Goal: Task Accomplishment & Management: Use online tool/utility

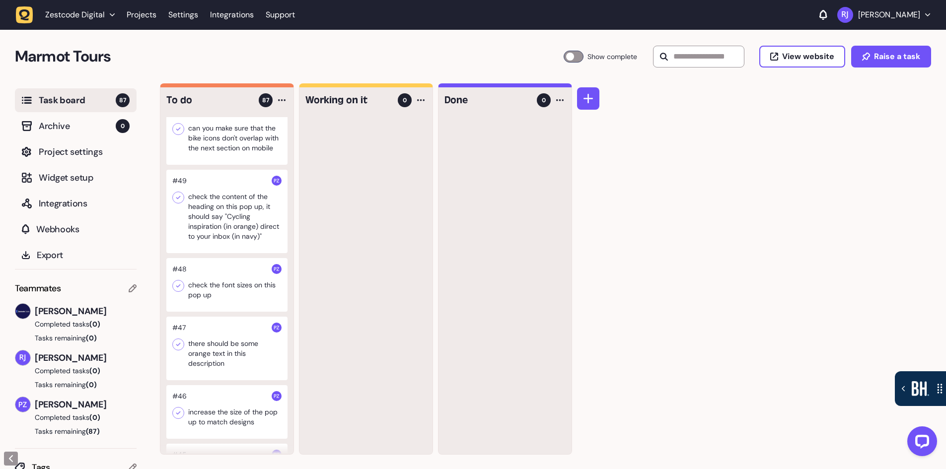
scroll to position [2434, 0]
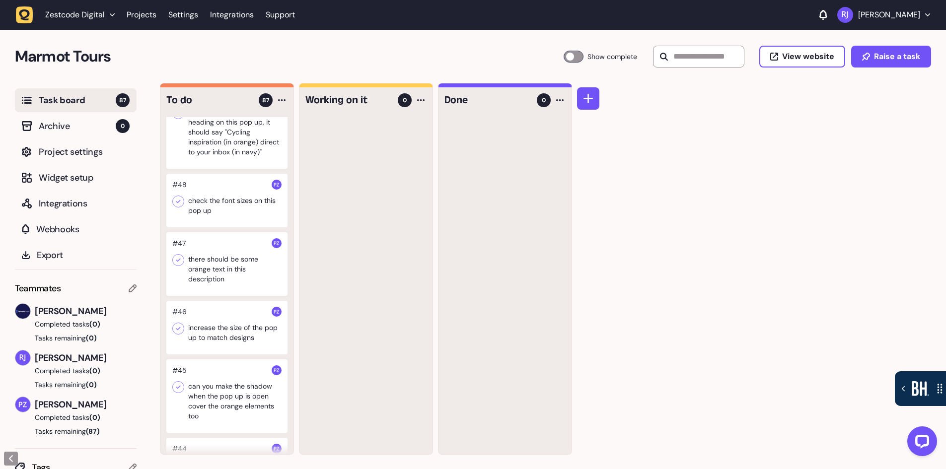
click at [213, 296] on div at bounding box center [226, 264] width 121 height 64
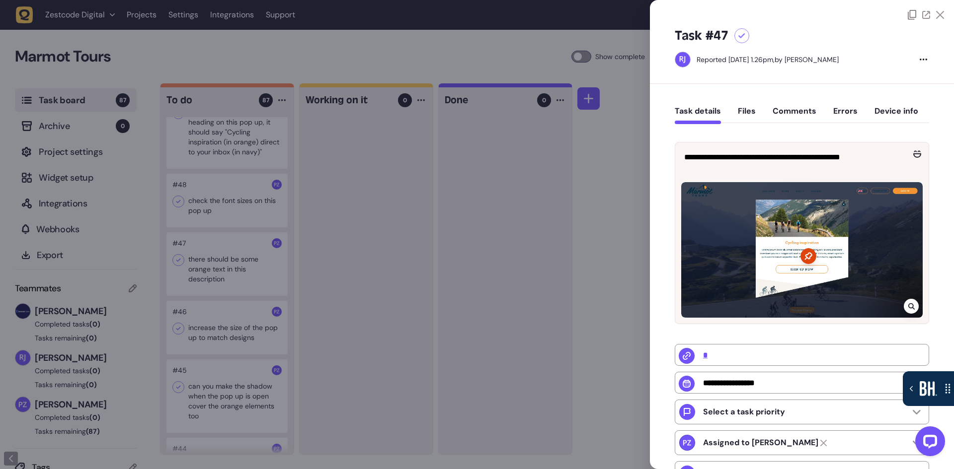
click at [213, 382] on div at bounding box center [477, 234] width 954 height 469
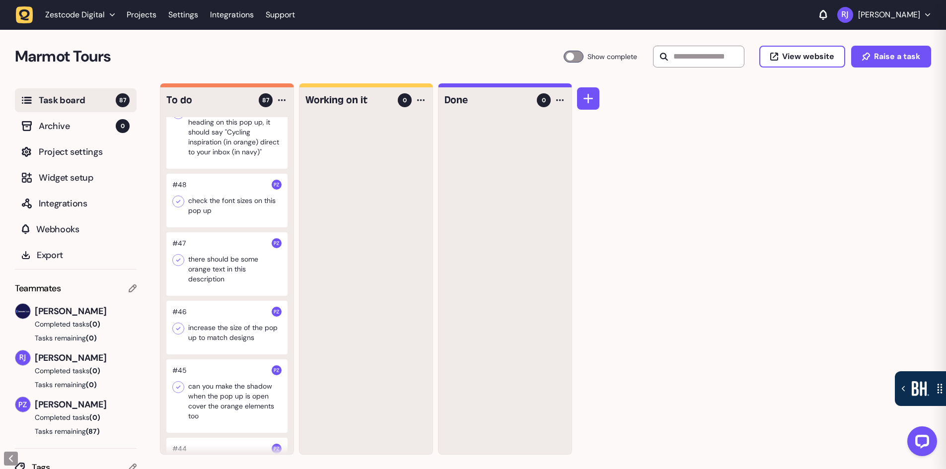
click at [228, 426] on div at bounding box center [226, 397] width 121 height 74
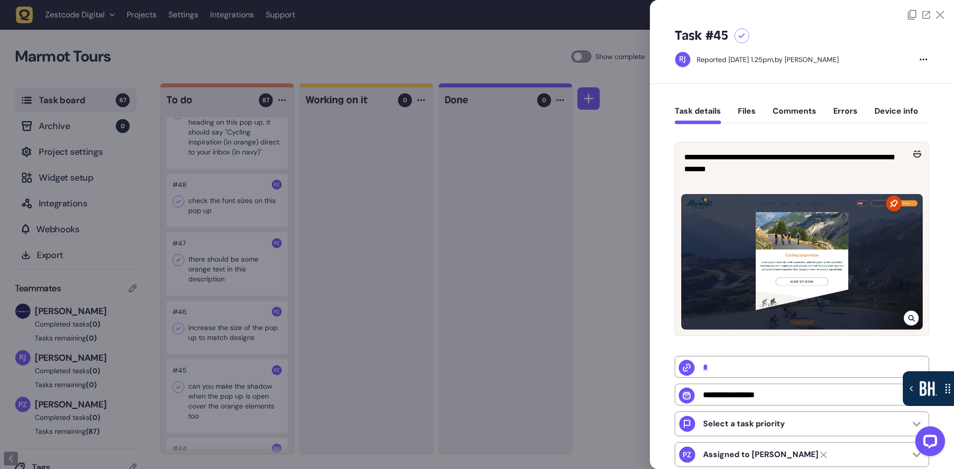
click at [181, 350] on div at bounding box center [477, 234] width 954 height 469
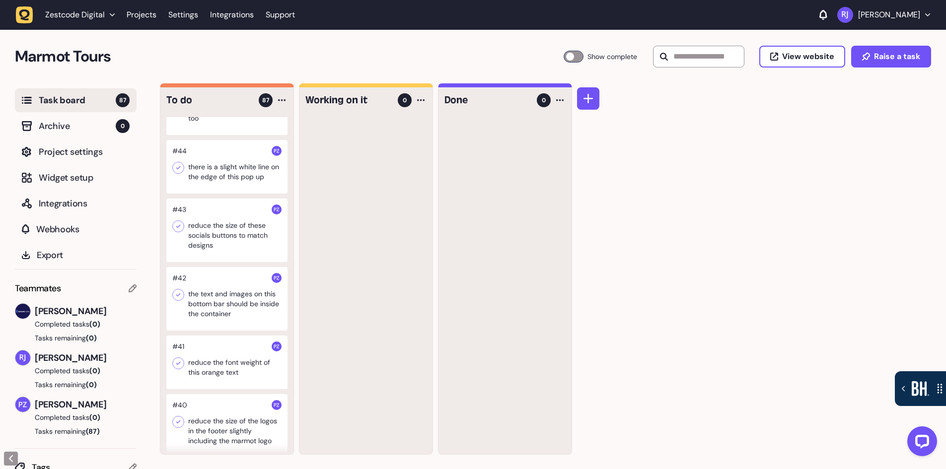
scroll to position [3030, 0]
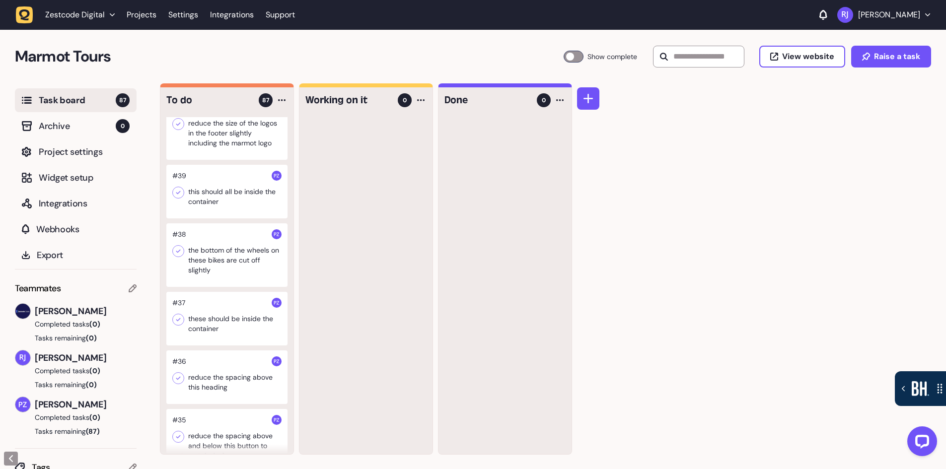
click at [223, 346] on div at bounding box center [226, 319] width 121 height 54
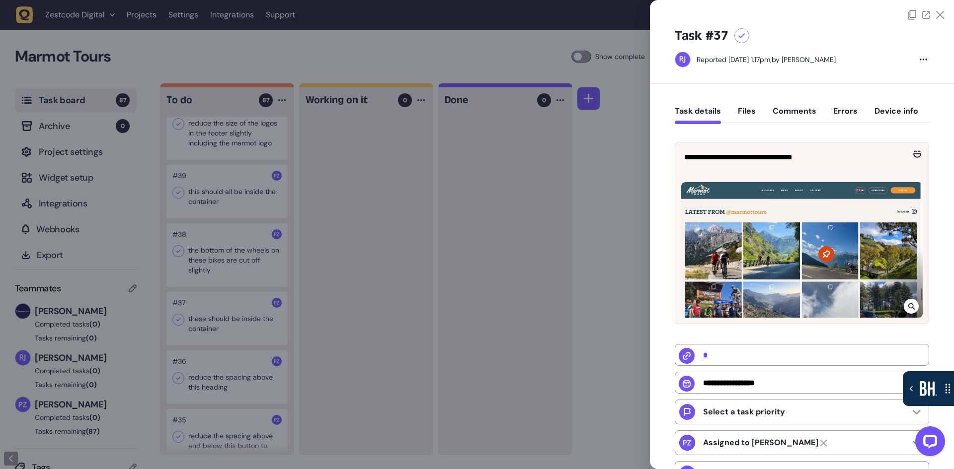
click at [230, 368] on div at bounding box center [477, 234] width 954 height 469
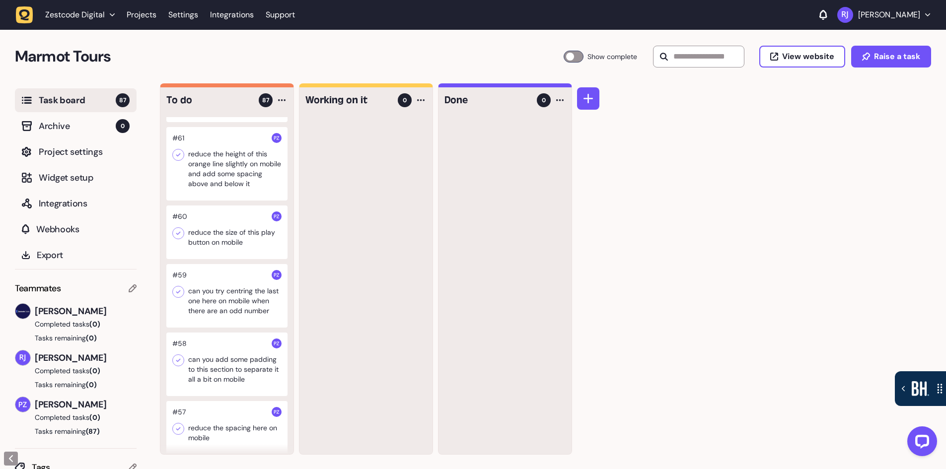
scroll to position [1292, 0]
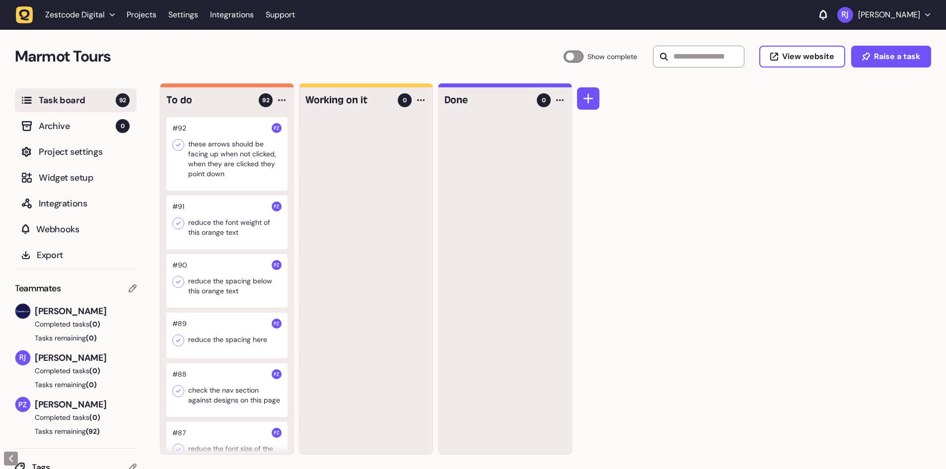
click at [268, 155] on div at bounding box center [226, 154] width 121 height 74
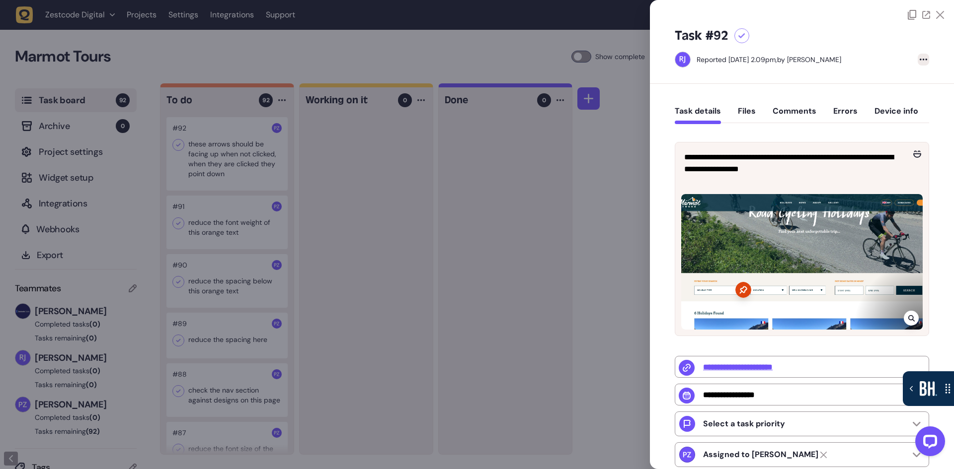
click at [923, 62] on div at bounding box center [923, 60] width 11 height 12
click at [899, 82] on div "Delete task" at bounding box center [902, 80] width 37 height 10
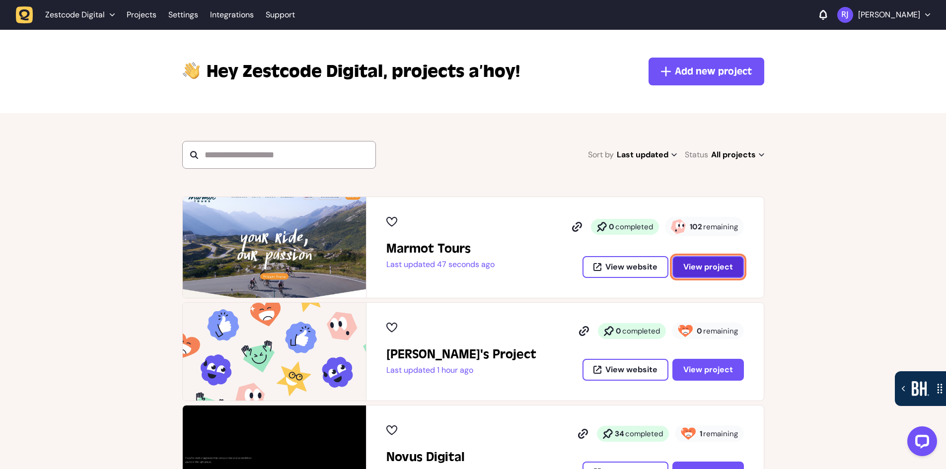
click at [714, 269] on span "View project" at bounding box center [709, 267] width 50 height 8
